Goal: Task Accomplishment & Management: Complete application form

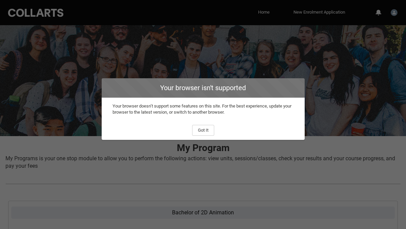
click at [201, 126] on button "Got It" at bounding box center [203, 130] width 22 height 11
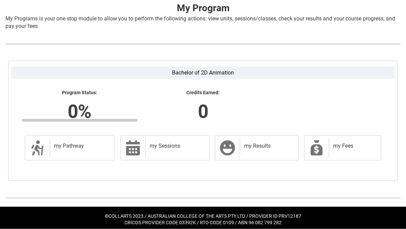
scroll to position [142, 0]
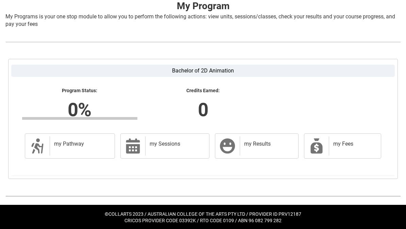
click at [183, 149] on div "my Sessions" at bounding box center [175, 145] width 61 height 19
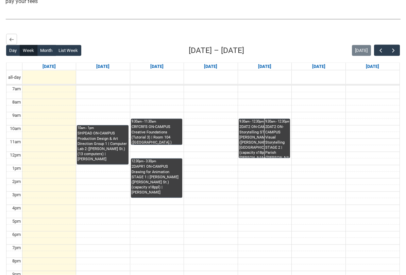
scroll to position [167, 0]
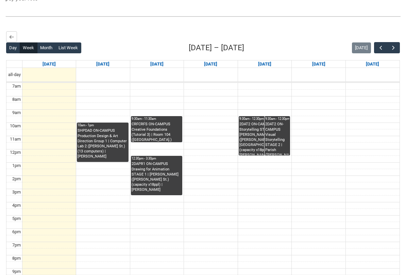
click at [396, 50] on span "button" at bounding box center [393, 48] width 7 height 7
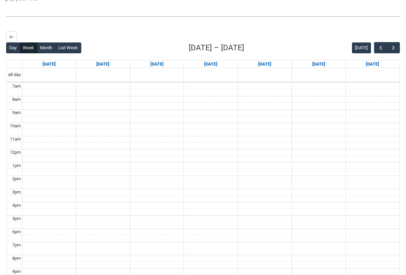
click at [398, 47] on button "button" at bounding box center [393, 47] width 13 height 11
click at [396, 46] on span "button" at bounding box center [393, 48] width 7 height 7
click at [395, 46] on span "button" at bounding box center [393, 48] width 7 height 7
click at [392, 47] on span "button" at bounding box center [393, 48] width 7 height 7
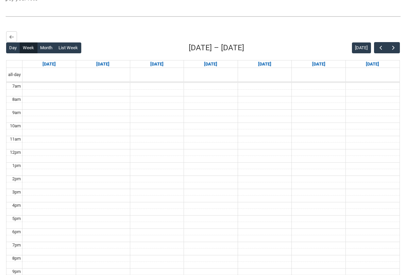
click at [392, 46] on span "button" at bounding box center [393, 48] width 7 height 7
click at [393, 46] on span "button" at bounding box center [393, 48] width 7 height 7
click at [392, 46] on span "button" at bounding box center [393, 48] width 7 height 7
click at [391, 46] on span "button" at bounding box center [393, 48] width 7 height 7
click at [390, 46] on span "button" at bounding box center [393, 48] width 7 height 7
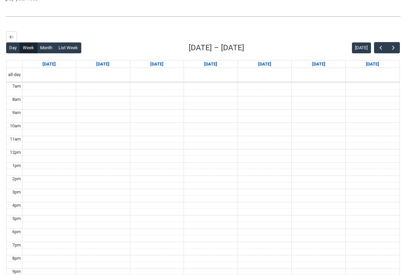
click at [392, 45] on span "button" at bounding box center [393, 48] width 7 height 7
click at [395, 45] on span "button" at bounding box center [393, 48] width 7 height 7
click at [395, 46] on span "button" at bounding box center [393, 48] width 7 height 7
click at [392, 48] on span "button" at bounding box center [393, 48] width 7 height 7
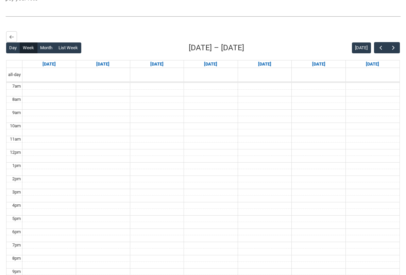
click at [371, 44] on button "Today" at bounding box center [361, 48] width 19 height 11
click at [376, 45] on button "button" at bounding box center [380, 47] width 13 height 11
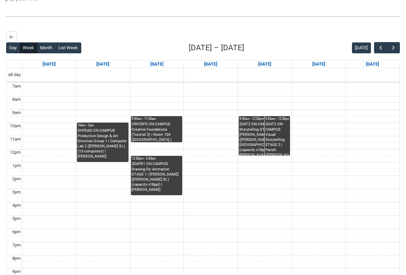
click at [377, 45] on button "button" at bounding box center [380, 47] width 13 height 11
click at [376, 46] on button "button" at bounding box center [380, 47] width 13 height 11
click at [397, 50] on button "button" at bounding box center [393, 47] width 13 height 11
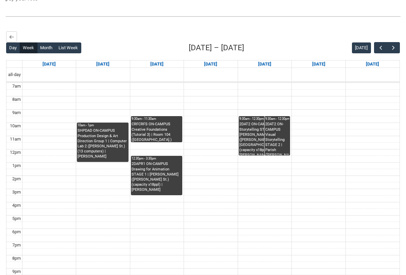
click at [394, 48] on span "button" at bounding box center [393, 48] width 7 height 7
click at [390, 46] on span "button" at bounding box center [393, 48] width 7 height 7
click at [393, 46] on span "button" at bounding box center [393, 48] width 7 height 7
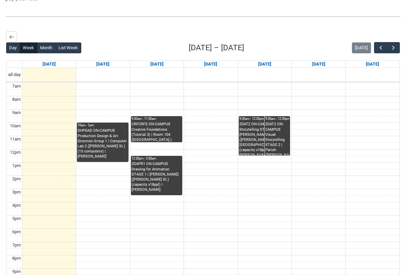
click at [393, 46] on span "button" at bounding box center [393, 48] width 7 height 7
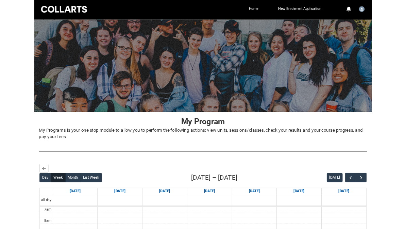
scroll to position [0, 0]
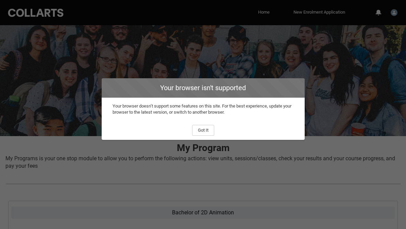
click at [205, 131] on button "Got It" at bounding box center [203, 130] width 22 height 11
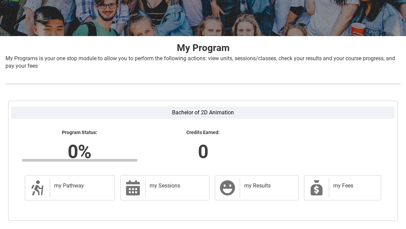
click at [352, 189] on div "my Fees" at bounding box center [353, 187] width 49 height 19
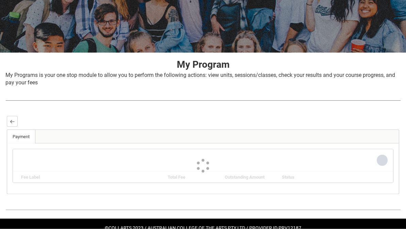
scroll to position [115, 0]
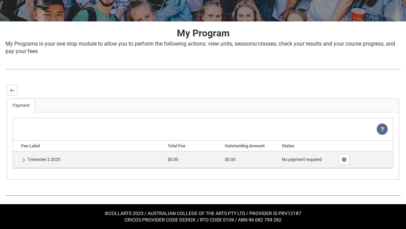
click at [29, 159] on td "Show Details Trimester 2 2025" at bounding box center [89, 159] width 152 height 17
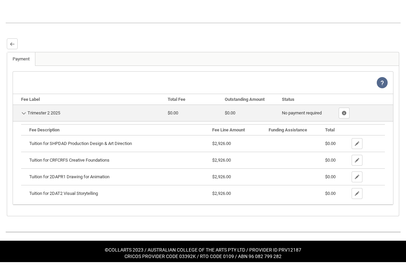
scroll to position [152, 0]
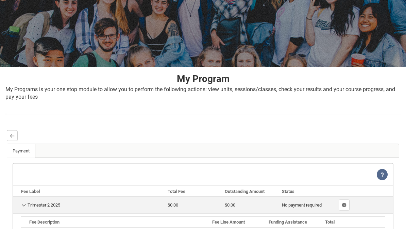
click at [8, 133] on button "Back" at bounding box center [12, 135] width 11 height 11
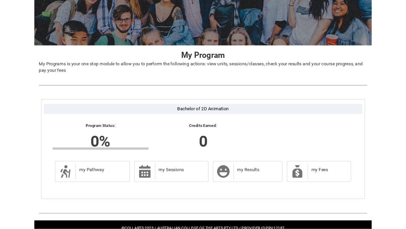
scroll to position [142, 0]
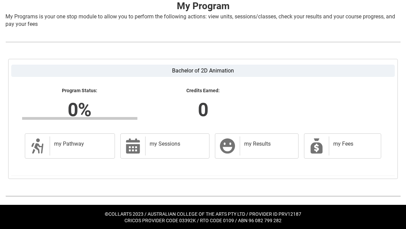
click at [267, 150] on div "my Results" at bounding box center [268, 145] width 56 height 19
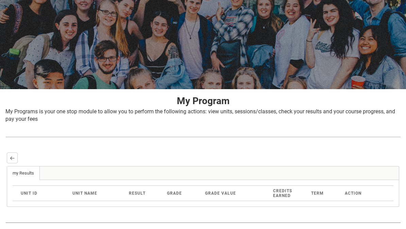
scroll to position [74, 0]
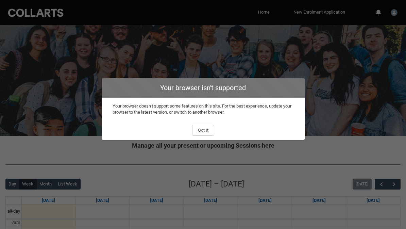
click at [202, 134] on button "Got It" at bounding box center [203, 130] width 22 height 11
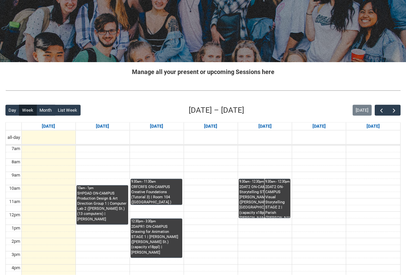
scroll to position [74, 0]
click at [395, 108] on span "button" at bounding box center [394, 110] width 7 height 7
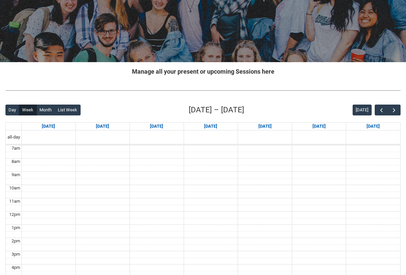
click at [394, 111] on span "button" at bounding box center [394, 110] width 7 height 7
click at [392, 107] on span "button" at bounding box center [394, 110] width 7 height 7
click at [393, 108] on span "button" at bounding box center [394, 110] width 7 height 7
click at [394, 109] on span "button" at bounding box center [394, 110] width 7 height 7
click at [392, 109] on span "button" at bounding box center [394, 110] width 7 height 7
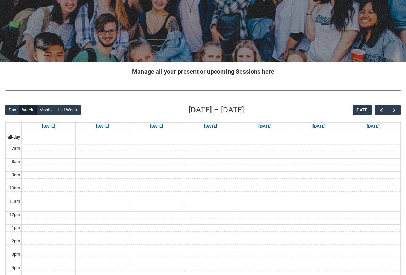
click at [393, 108] on span "button" at bounding box center [394, 110] width 7 height 7
click at [391, 107] on span "button" at bounding box center [394, 110] width 7 height 7
click at [394, 107] on span "button" at bounding box center [394, 110] width 7 height 7
click at [391, 108] on span "button" at bounding box center [394, 110] width 7 height 7
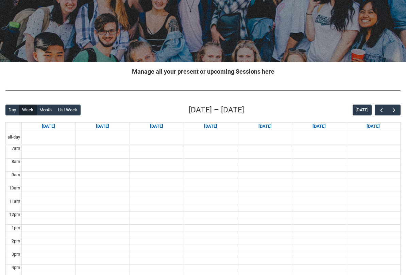
click at [391, 110] on span "button" at bounding box center [394, 110] width 7 height 7
click at [390, 110] on button "button" at bounding box center [394, 110] width 13 height 11
click at [390, 109] on button "button" at bounding box center [394, 110] width 13 height 11
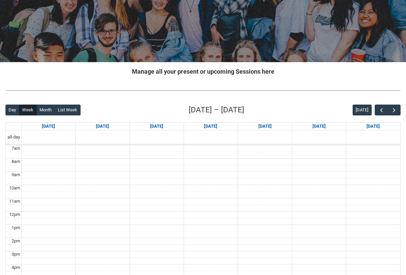
click at [390, 109] on button "button" at bounding box center [394, 110] width 13 height 11
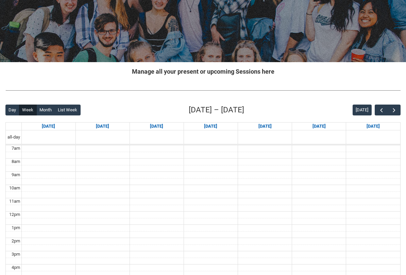
click at [390, 109] on button "button" at bounding box center [394, 110] width 13 height 11
click at [391, 108] on span "button" at bounding box center [394, 110] width 7 height 7
click at [390, 108] on button "button" at bounding box center [394, 110] width 13 height 11
click at [389, 107] on button "button" at bounding box center [394, 110] width 13 height 11
click at [391, 108] on span "button" at bounding box center [394, 110] width 7 height 7
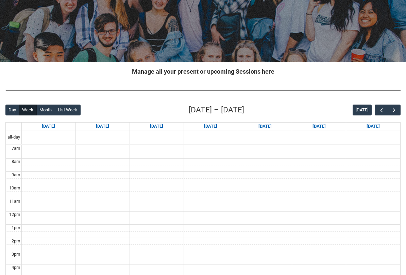
click at [391, 108] on span "button" at bounding box center [394, 110] width 7 height 7
click at [379, 108] on span "button" at bounding box center [381, 110] width 7 height 7
click at [379, 109] on span "button" at bounding box center [381, 110] width 7 height 7
click at [379, 110] on span "button" at bounding box center [381, 110] width 7 height 7
click at [379, 109] on span "button" at bounding box center [381, 110] width 7 height 7
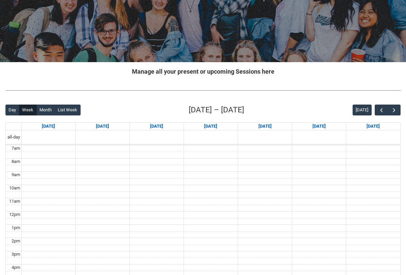
click at [379, 108] on span "button" at bounding box center [381, 110] width 7 height 7
click at [381, 108] on span "button" at bounding box center [381, 110] width 7 height 7
click at [380, 109] on span "button" at bounding box center [381, 110] width 7 height 7
click at [379, 110] on span "button" at bounding box center [381, 110] width 7 height 7
click at [378, 110] on span "button" at bounding box center [381, 110] width 7 height 7
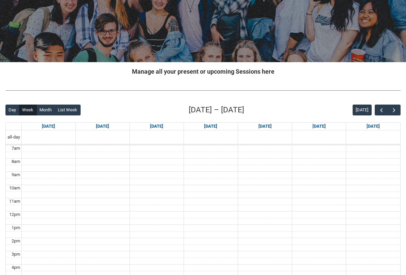
click at [378, 109] on span "button" at bounding box center [381, 110] width 7 height 7
click at [378, 108] on span "button" at bounding box center [381, 110] width 7 height 7
click at [376, 109] on button "button" at bounding box center [381, 110] width 13 height 11
click at [376, 110] on button "button" at bounding box center [381, 110] width 13 height 11
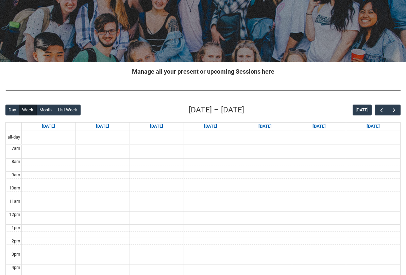
click at [376, 110] on button "button" at bounding box center [381, 110] width 13 height 11
click at [377, 108] on button "button" at bounding box center [381, 110] width 13 height 11
click at [375, 109] on button "button" at bounding box center [381, 110] width 13 height 11
click at [371, 107] on button "[DATE]" at bounding box center [362, 110] width 19 height 11
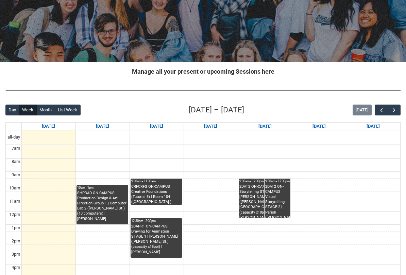
click at [373, 109] on div "[DATE]" at bounding box center [377, 110] width 48 height 11
click at [396, 109] on span "button" at bounding box center [394, 110] width 7 height 7
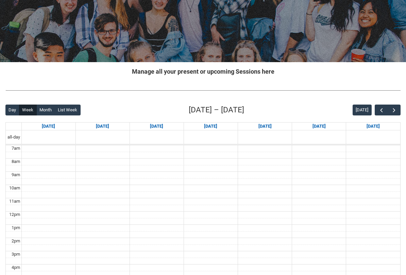
click at [370, 111] on button "[DATE]" at bounding box center [362, 110] width 19 height 11
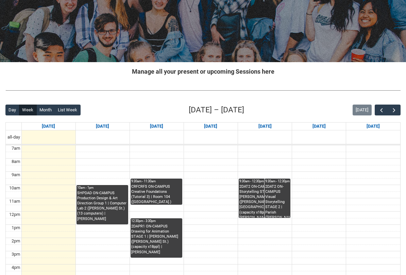
click at [64, 113] on button "List Week" at bounding box center [68, 110] width 26 height 11
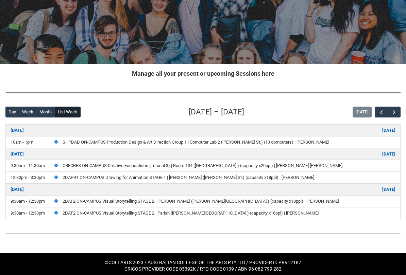
click at [46, 107] on button "Month" at bounding box center [45, 112] width 19 height 11
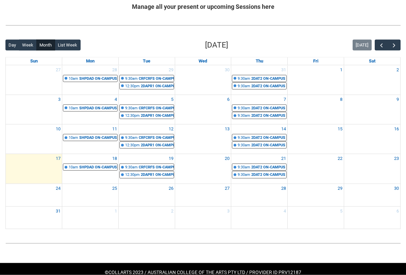
scroll to position [139, 0]
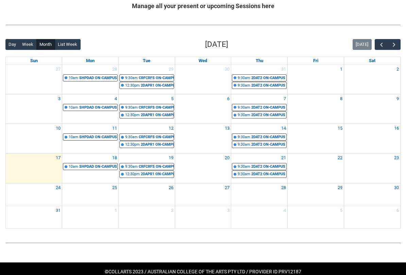
click at [394, 43] on span "button" at bounding box center [394, 44] width 7 height 7
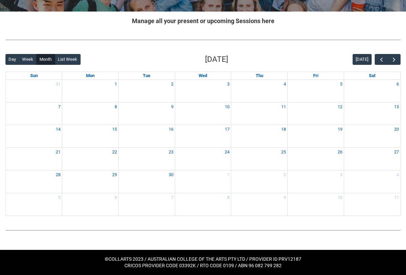
scroll to position [121, 0]
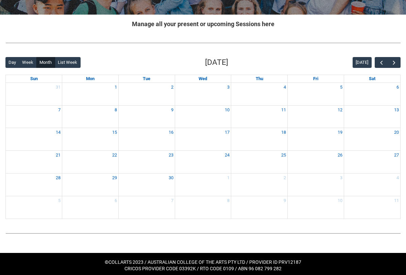
click at [394, 52] on div "Back Loading... This page should update in a few seconds... Day Week Month List…" at bounding box center [203, 138] width 406 height 173
click at [392, 62] on span "button" at bounding box center [394, 63] width 7 height 7
click at [379, 65] on span "button" at bounding box center [381, 63] width 7 height 7
click at [381, 62] on span "button" at bounding box center [381, 63] width 7 height 7
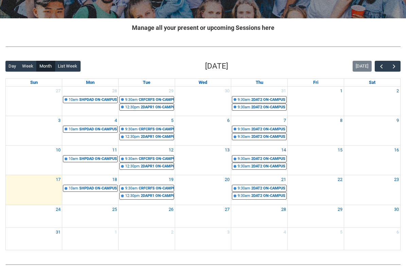
scroll to position [117, 0]
click at [375, 68] on button "button" at bounding box center [381, 66] width 13 height 11
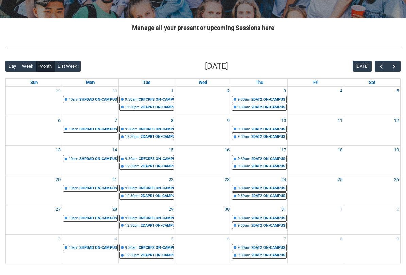
click at [378, 67] on span "button" at bounding box center [381, 66] width 7 height 7
click at [380, 63] on span "button" at bounding box center [381, 66] width 7 height 7
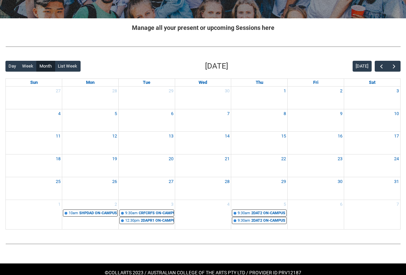
click at [380, 62] on button "button" at bounding box center [381, 66] width 13 height 11
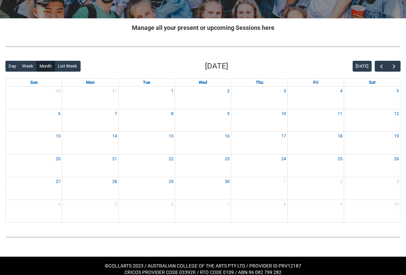
click at [393, 65] on span "button" at bounding box center [394, 66] width 7 height 7
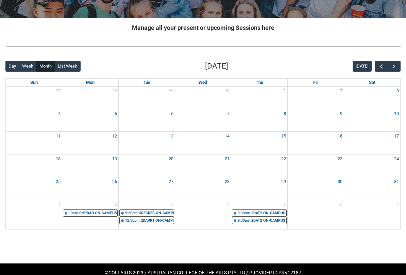
click at [396, 69] on span "button" at bounding box center [394, 66] width 7 height 7
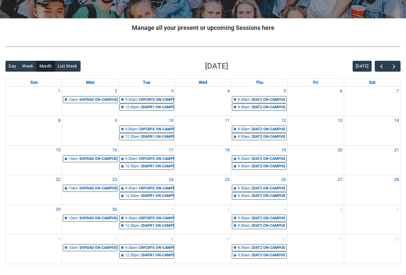
click at [394, 67] on span "button" at bounding box center [394, 66] width 7 height 7
click at [392, 67] on span "button" at bounding box center [394, 66] width 7 height 7
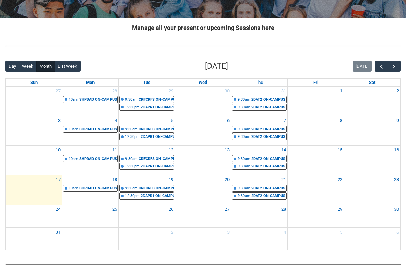
click at [392, 67] on span "button" at bounding box center [394, 66] width 7 height 7
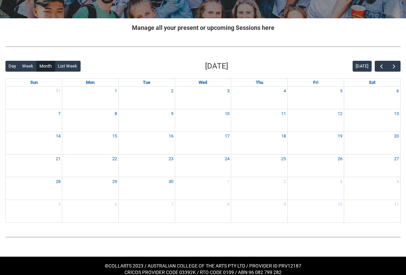
click at [379, 63] on span "button" at bounding box center [381, 66] width 7 height 7
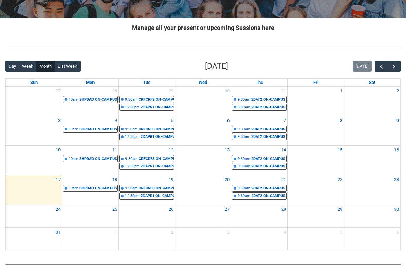
click at [24, 64] on button "Week" at bounding box center [28, 66] width 18 height 11
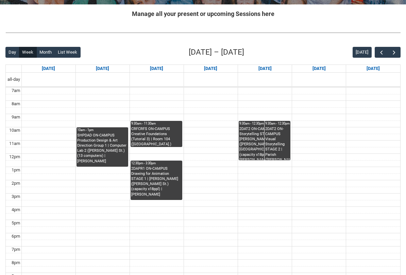
scroll to position [137, 0]
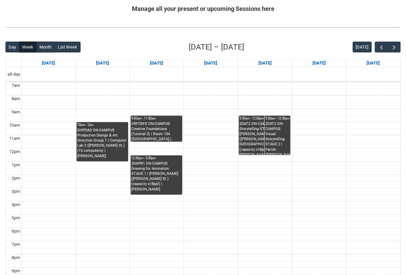
click at [379, 46] on span "button" at bounding box center [381, 47] width 7 height 7
click at [396, 45] on span "button" at bounding box center [394, 47] width 7 height 7
click at [400, 42] on button "button" at bounding box center [394, 46] width 13 height 11
click at [395, 47] on span "button" at bounding box center [394, 47] width 7 height 7
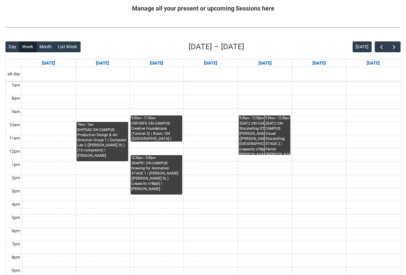
click at [396, 45] on span "button" at bounding box center [394, 47] width 7 height 7
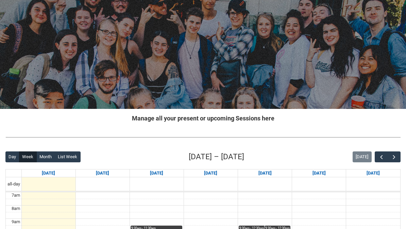
scroll to position [0, 0]
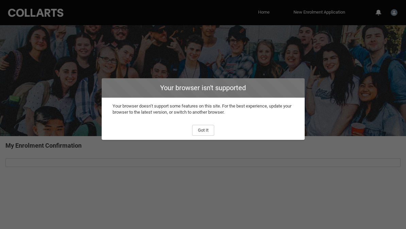
click at [208, 132] on button "Got It" at bounding box center [203, 130] width 22 height 11
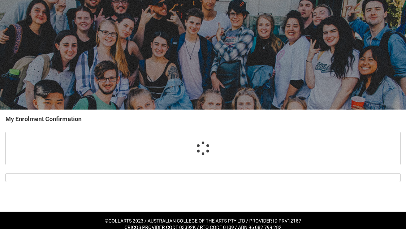
scroll to position [44, 0]
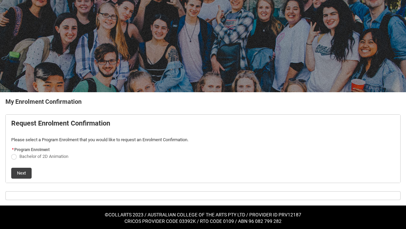
click at [17, 155] on label "Bachelor of 2D Animation" at bounding box center [41, 156] width 60 height 5
click at [11, 153] on input "Bachelor of 2D Animation" at bounding box center [11, 153] width 0 height 0
radio input "true"
click at [17, 175] on button "Next" at bounding box center [21, 173] width 20 height 11
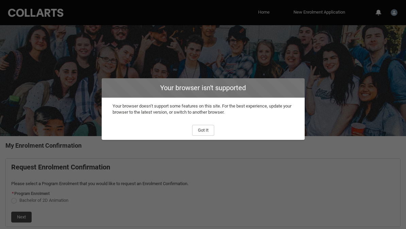
click at [205, 126] on button "Got It" at bounding box center [203, 130] width 22 height 11
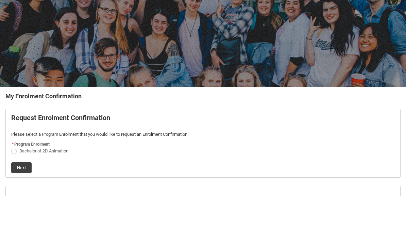
scroll to position [72, 0]
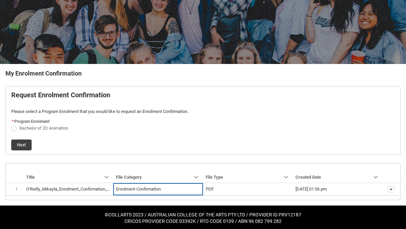
click at [174, 191] on span "Enrolment Confirmation" at bounding box center [158, 189] width 84 height 6
click at [389, 186] on button "Show actions" at bounding box center [391, 189] width 7 height 7
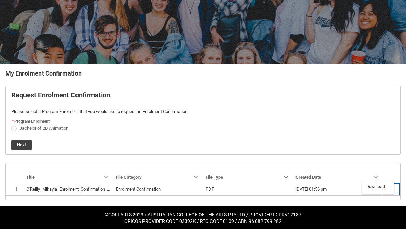
click at [350, 203] on div "My Enrolment Confirmation Request Enrolment Confirmation Please select a Progra…" at bounding box center [203, 134] width 406 height 141
click at [386, 190] on span "Show actions Download" at bounding box center [391, 189] width 12 height 7
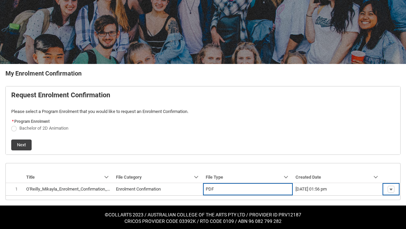
click at [289, 190] on span "PDF" at bounding box center [248, 189] width 84 height 6
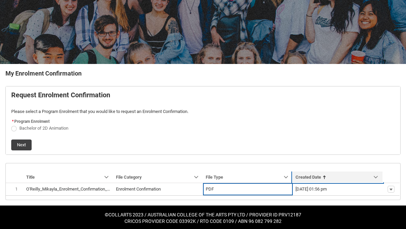
click at [378, 172] on link "Sort by: Created Date" at bounding box center [338, 176] width 90 height 11
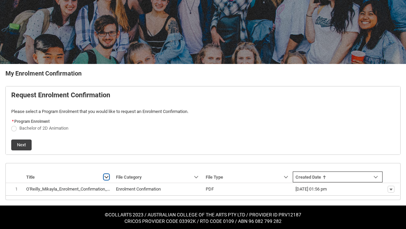
click at [105, 177] on lightning-primitive-icon "Title" at bounding box center [106, 176] width 5 height 5
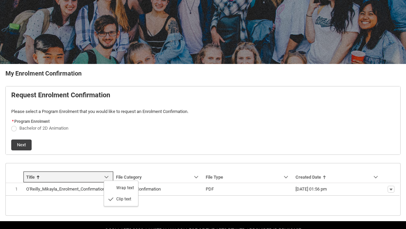
click at [210, 209] on div "Collarts Education Community Home New Enrolment Application More 0 Notification…" at bounding box center [203, 87] width 406 height 318
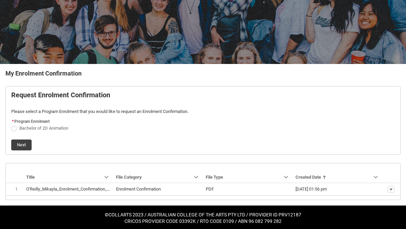
scroll to position [0, 0]
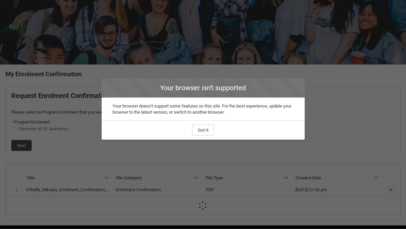
scroll to position [72, 0]
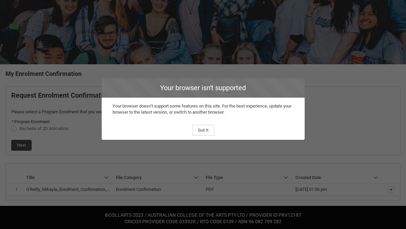
click at [208, 130] on button "Got It" at bounding box center [203, 130] width 22 height 11
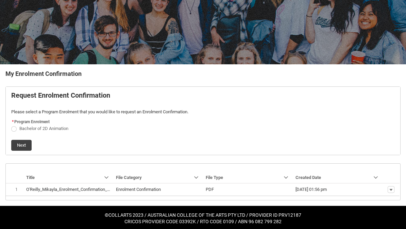
scroll to position [72, 0]
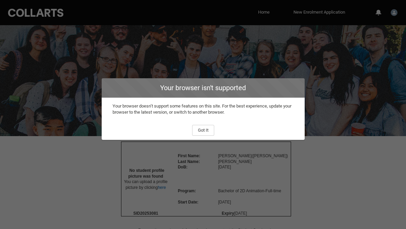
click at [203, 134] on button "Got It" at bounding box center [203, 130] width 22 height 11
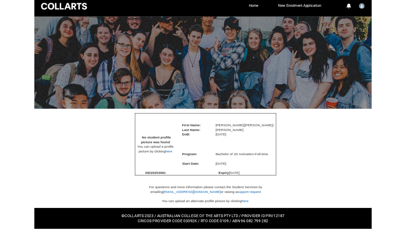
scroll to position [68, 0]
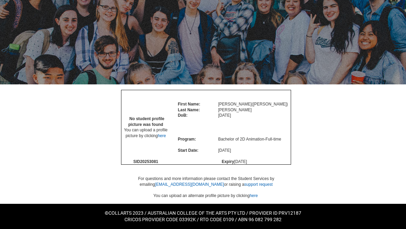
click at [165, 137] on link "here" at bounding box center [162, 135] width 8 height 5
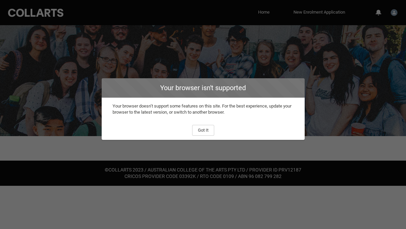
click at [205, 131] on button "Got It" at bounding box center [203, 130] width 22 height 11
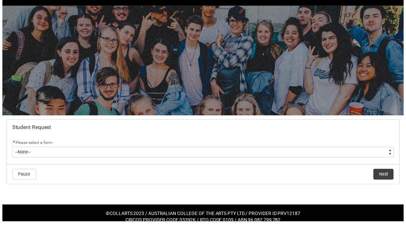
scroll to position [22, 0]
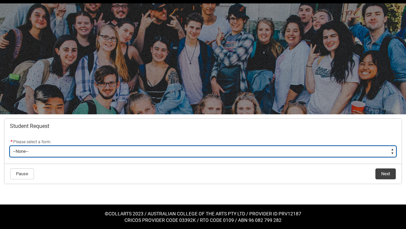
click at [334, 150] on select "--None-- Academic Transcript Application to Appeal Assignment Extension Change …" at bounding box center [203, 151] width 386 height 11
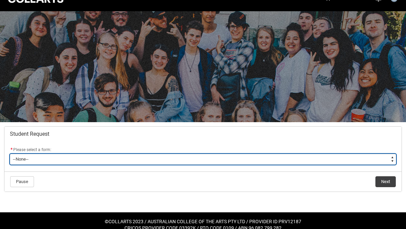
scroll to position [0, 0]
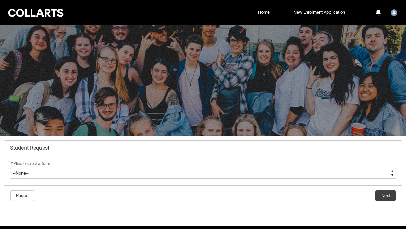
click at [330, 14] on link "New Enrolment Application" at bounding box center [319, 12] width 55 height 10
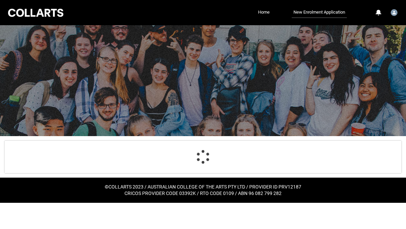
select select "Citizenship.1"
select select "Heard_About_Collarts_Picklist.Advertising - Facebook"
select select "Country_Choice.1101"
select select "P_Contact_Time_Afternoon"
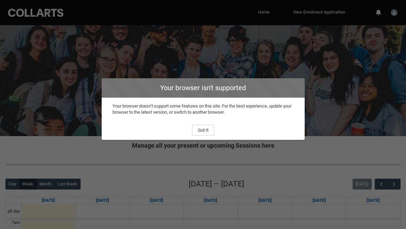
click at [205, 126] on button "Got It" at bounding box center [203, 130] width 22 height 11
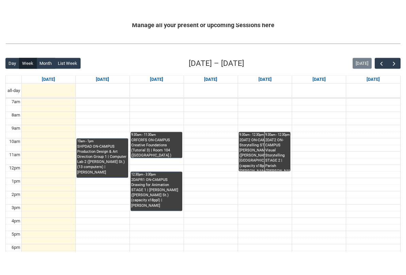
scroll to position [144, 0]
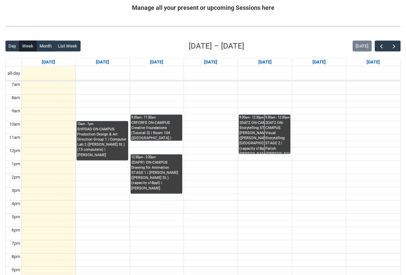
click at [392, 48] on span "button" at bounding box center [394, 46] width 7 height 7
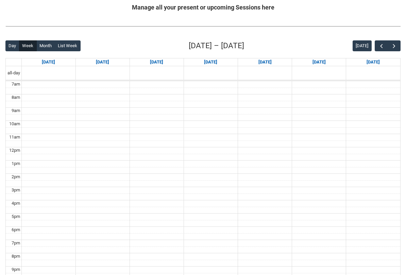
click at [395, 48] on span "button" at bounding box center [394, 46] width 7 height 7
click at [371, 44] on button "[DATE]" at bounding box center [362, 45] width 19 height 11
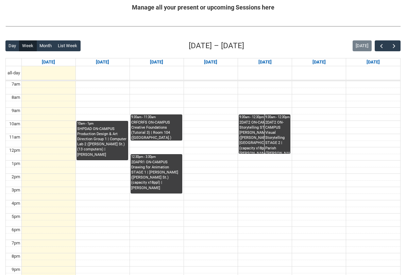
click at [382, 47] on span "button" at bounding box center [381, 46] width 7 height 7
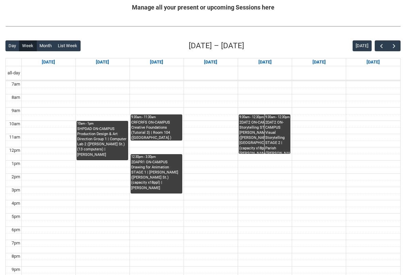
click at [381, 46] on span "button" at bounding box center [381, 46] width 7 height 7
click at [392, 46] on span "button" at bounding box center [394, 46] width 7 height 7
click at [396, 44] on span "button" at bounding box center [394, 46] width 7 height 7
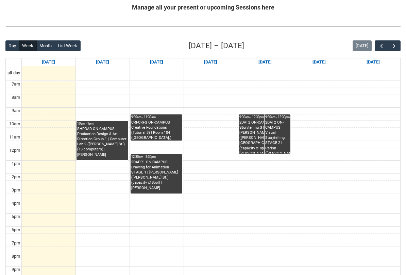
click at [395, 45] on span "button" at bounding box center [394, 46] width 7 height 7
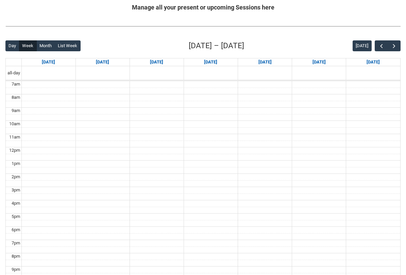
click at [380, 45] on span "button" at bounding box center [381, 46] width 7 height 7
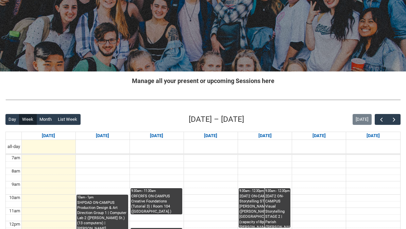
scroll to position [0, 0]
